Goal: Check status: Check status

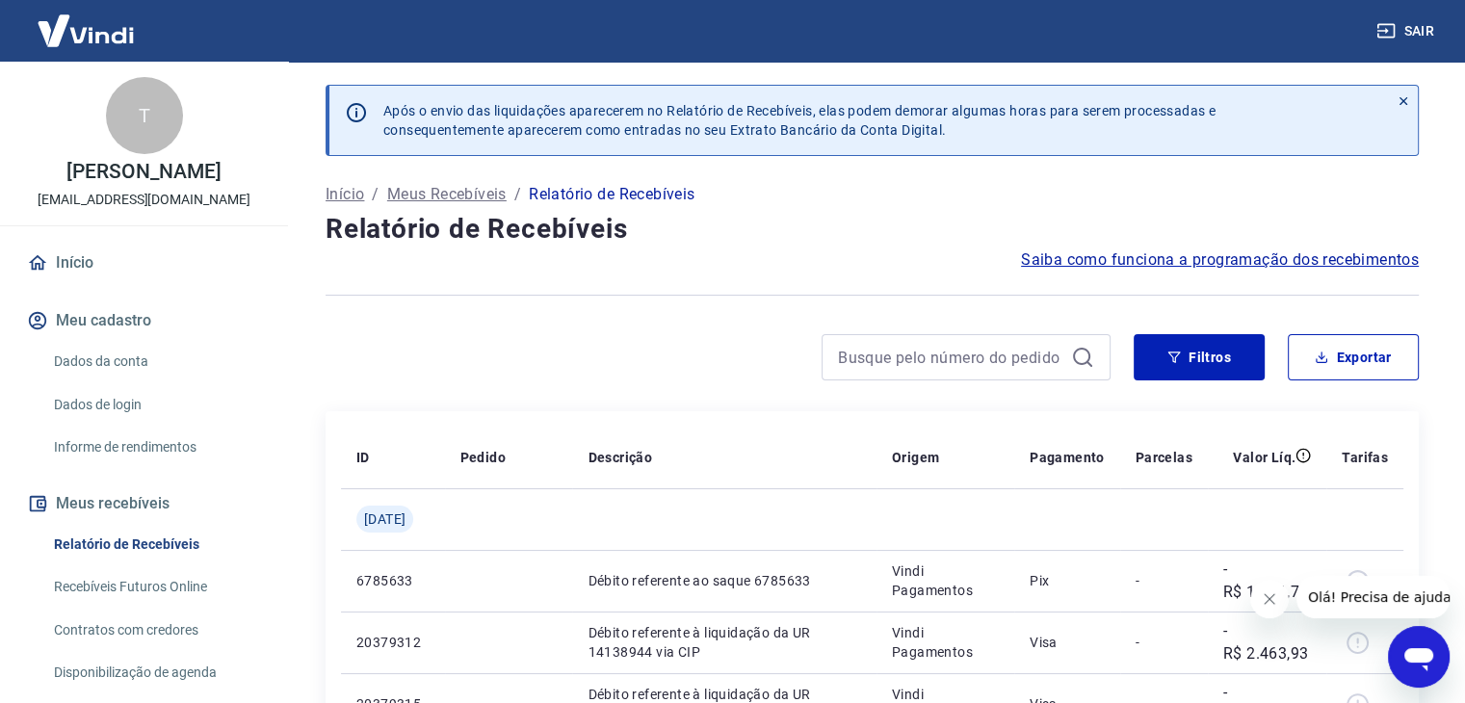
scroll to position [301, 0]
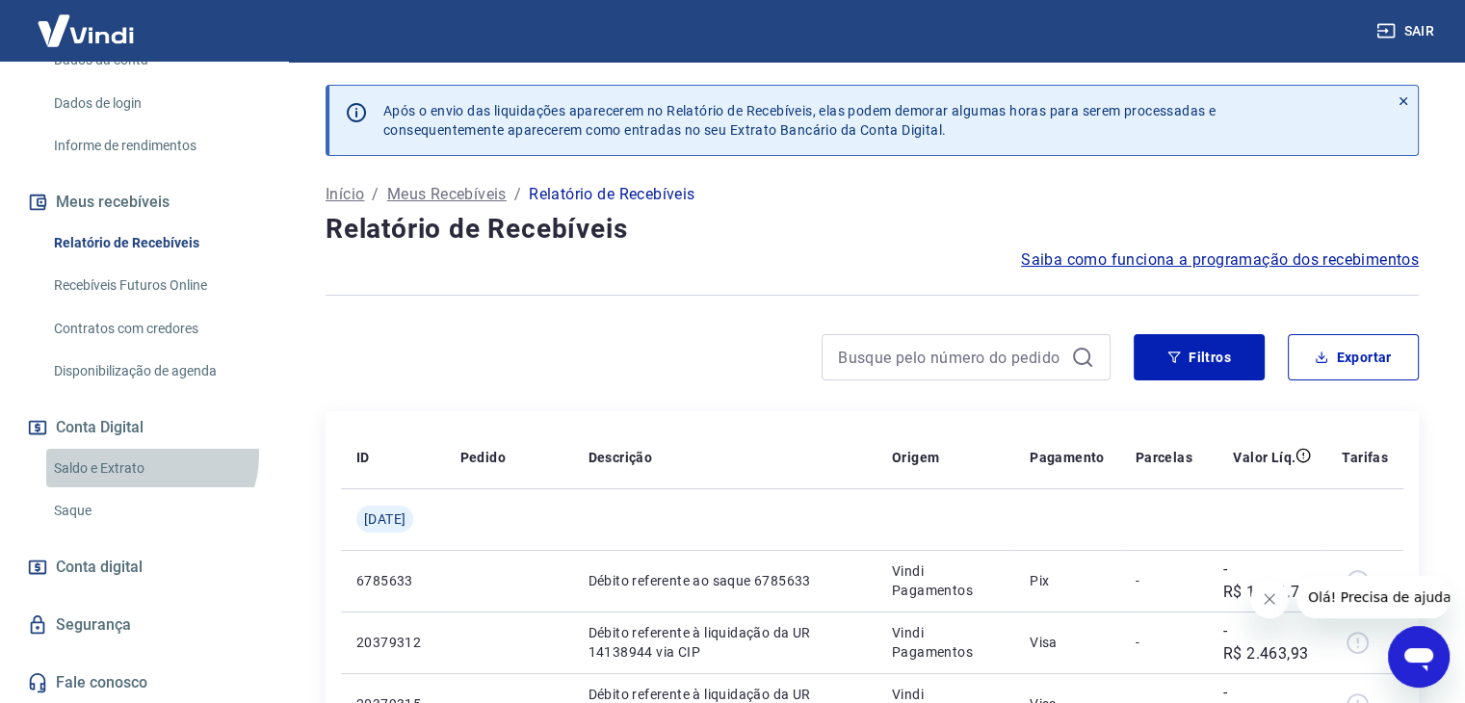
click at [149, 455] on link "Saldo e Extrato" at bounding box center [155, 468] width 219 height 39
